Goal: Register for event/course

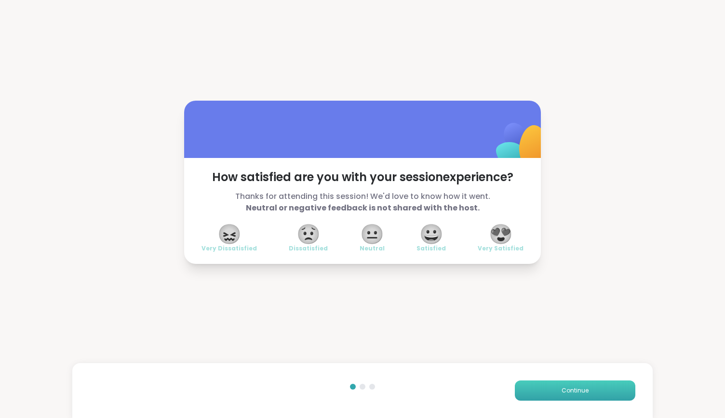
click at [568, 393] on span "Continue" at bounding box center [575, 391] width 27 height 9
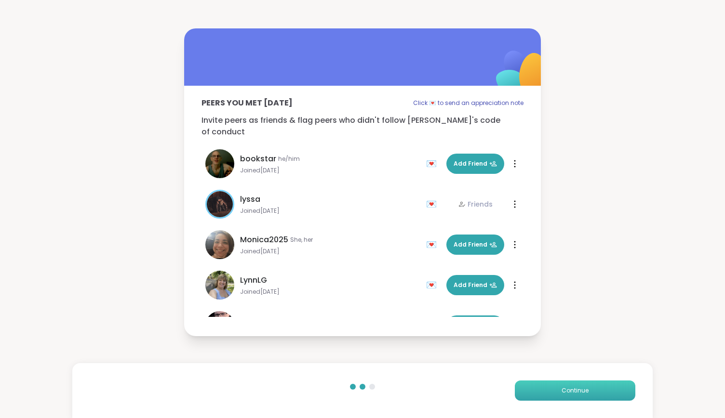
click at [568, 393] on span "Continue" at bounding box center [575, 391] width 27 height 9
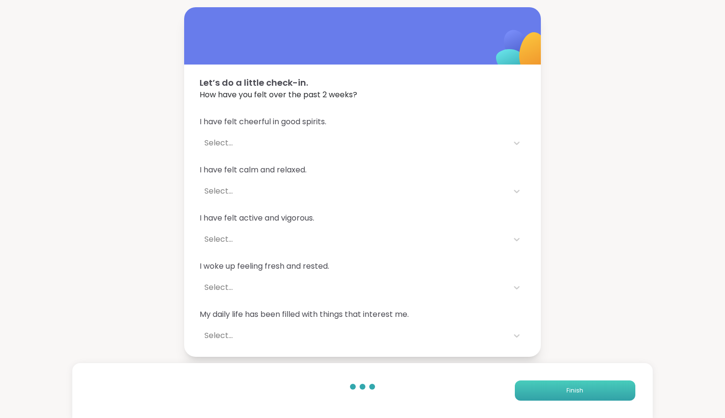
click at [568, 393] on span "Finish" at bounding box center [574, 391] width 17 height 9
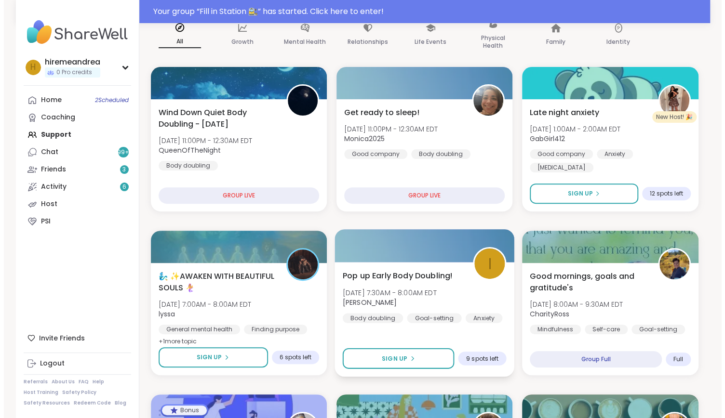
scroll to position [98, 0]
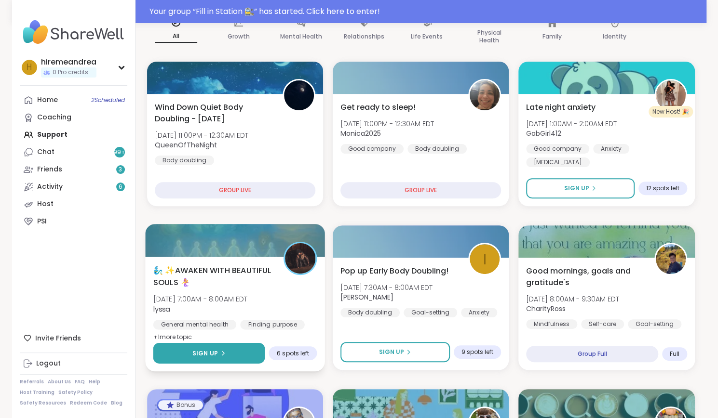
click at [217, 351] on div "Sign Up" at bounding box center [208, 353] width 33 height 9
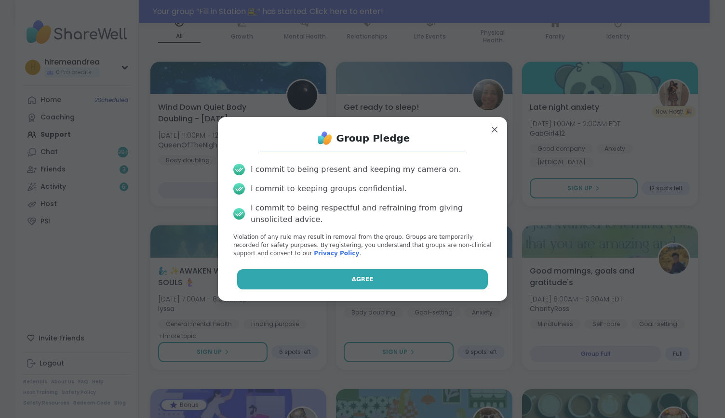
click at [310, 284] on button "Agree" at bounding box center [362, 279] width 251 height 20
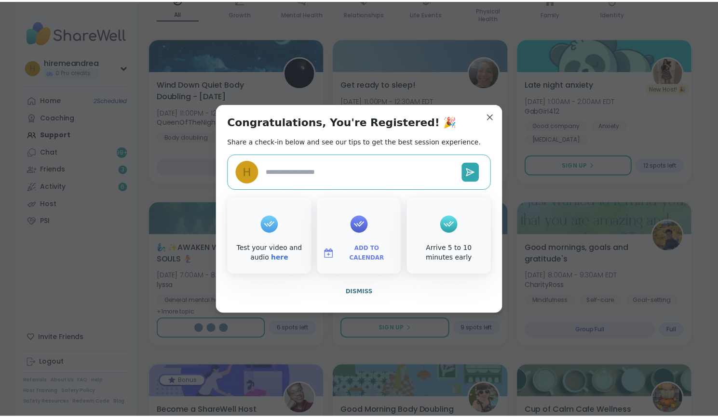
scroll to position [75, 0]
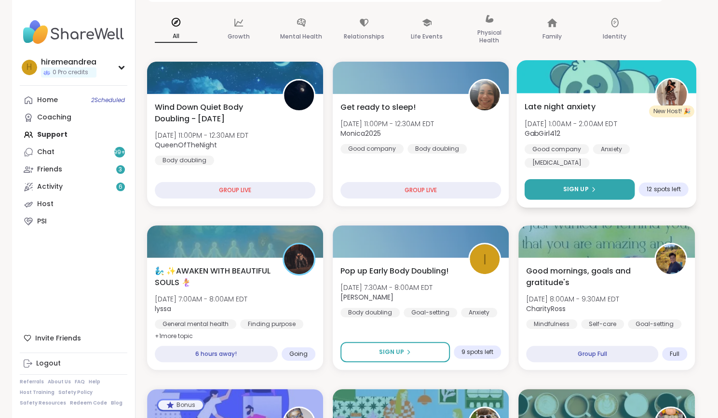
click at [568, 190] on span "Sign Up" at bounding box center [576, 189] width 26 height 9
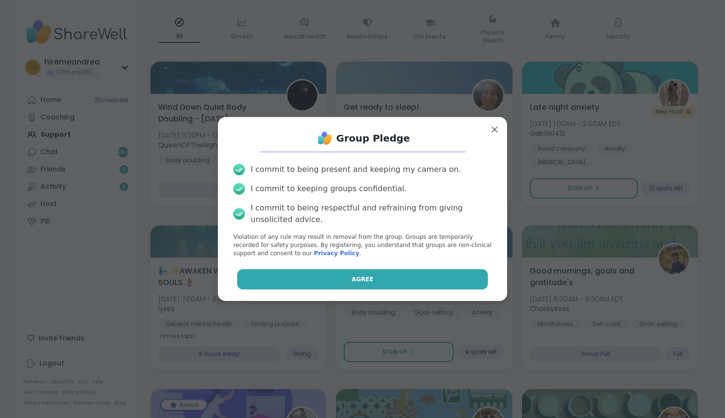
click at [418, 277] on button "Agree" at bounding box center [362, 279] width 251 height 20
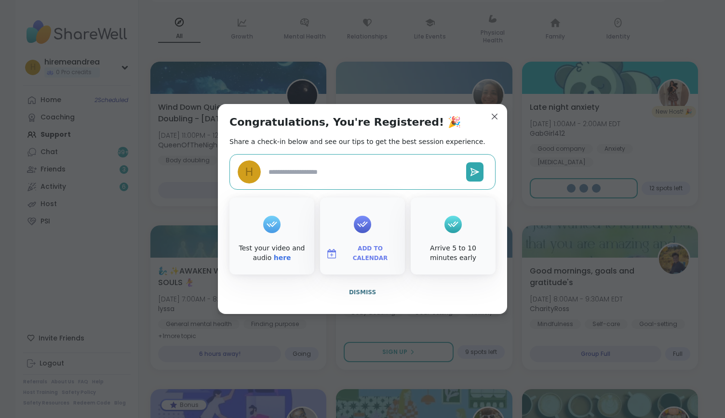
type textarea "*"
